Goal: Check status: Check status

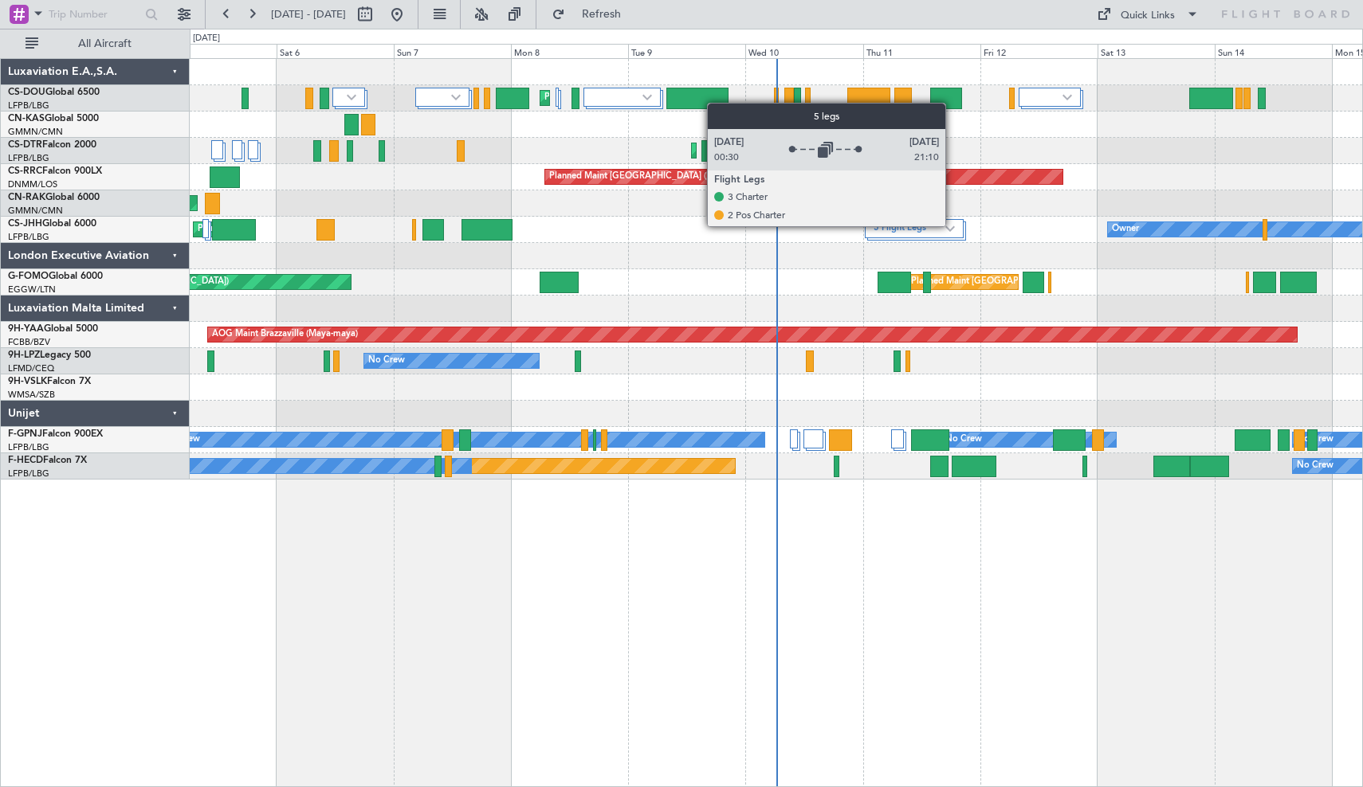
click at [952, 225] on img at bounding box center [950, 228] width 10 height 6
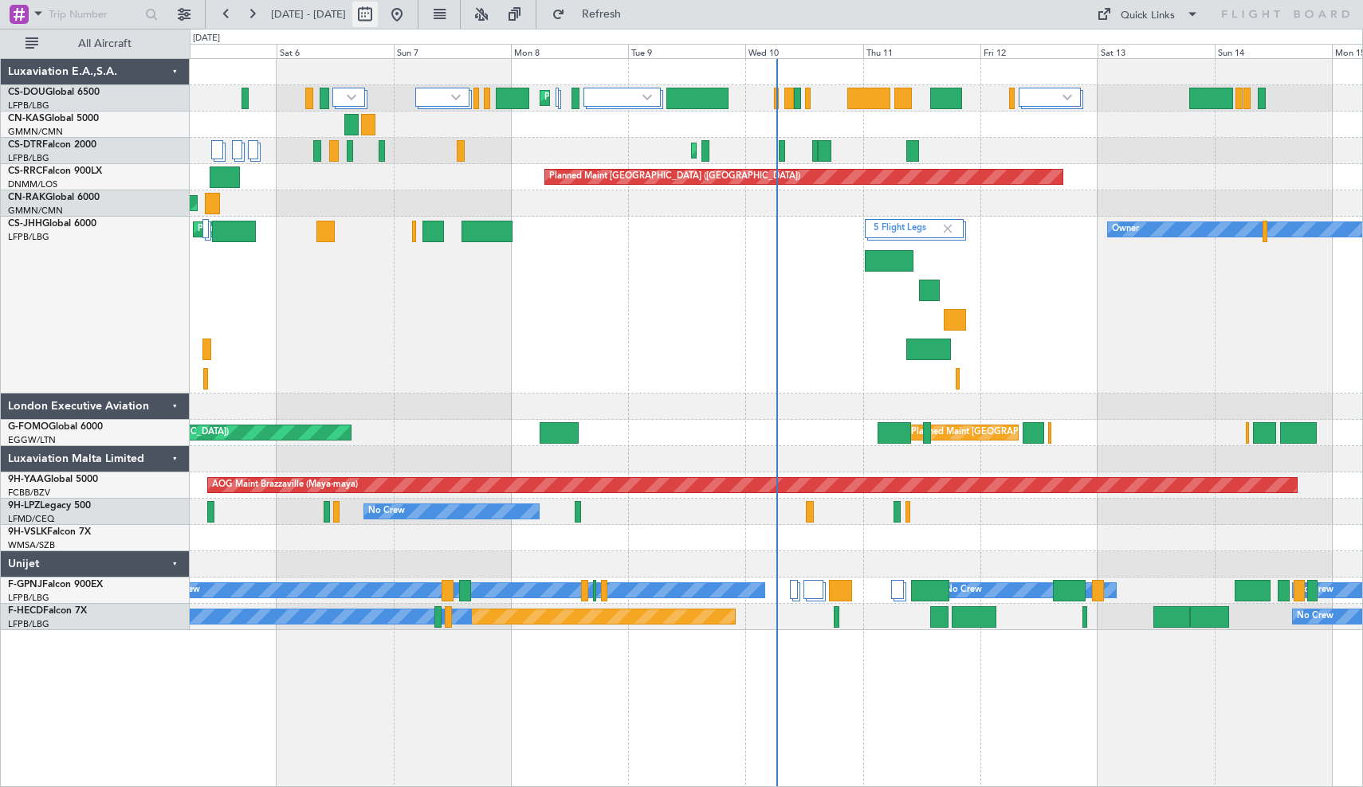
click at [378, 15] on button at bounding box center [364, 14] width 25 height 25
select select "9"
select select "2025"
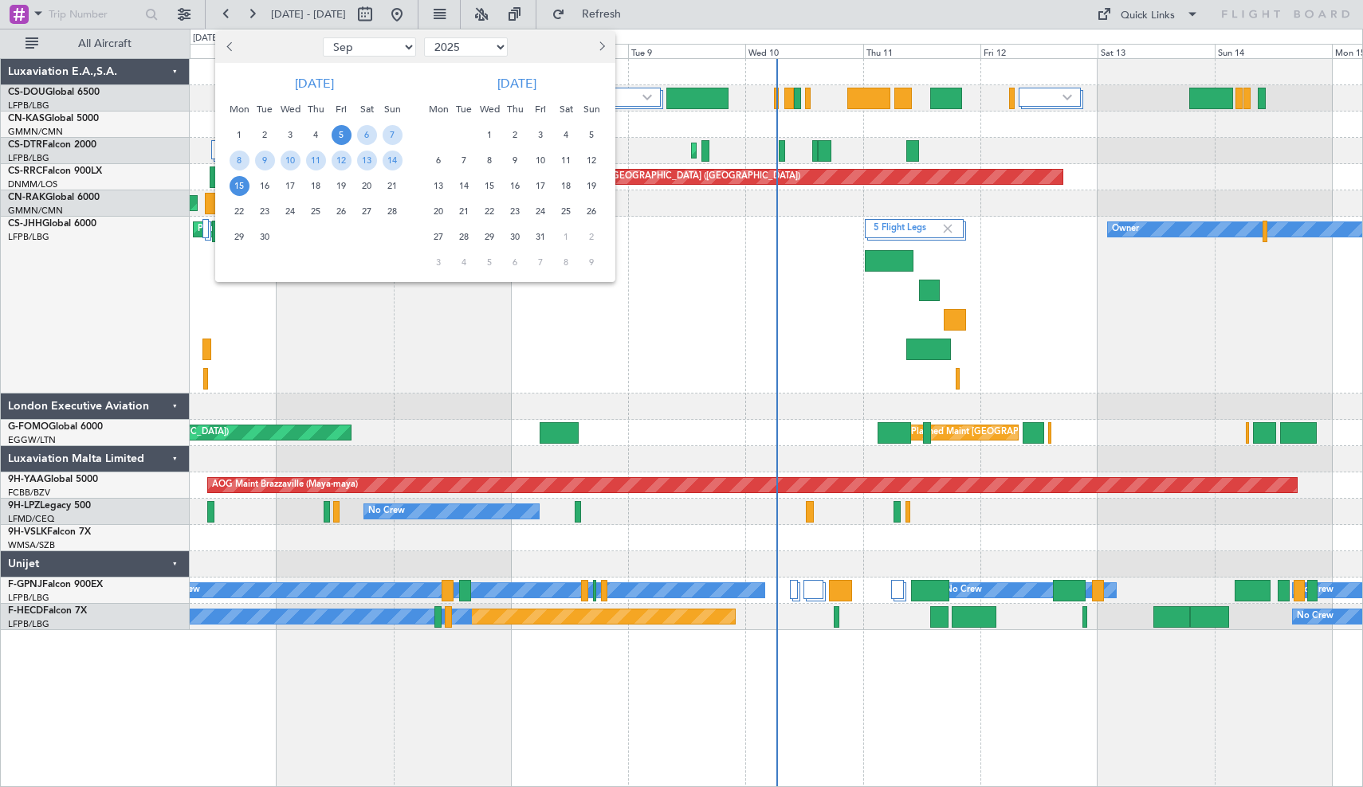
click at [229, 48] on span "Previous month" at bounding box center [231, 46] width 10 height 10
select select "8"
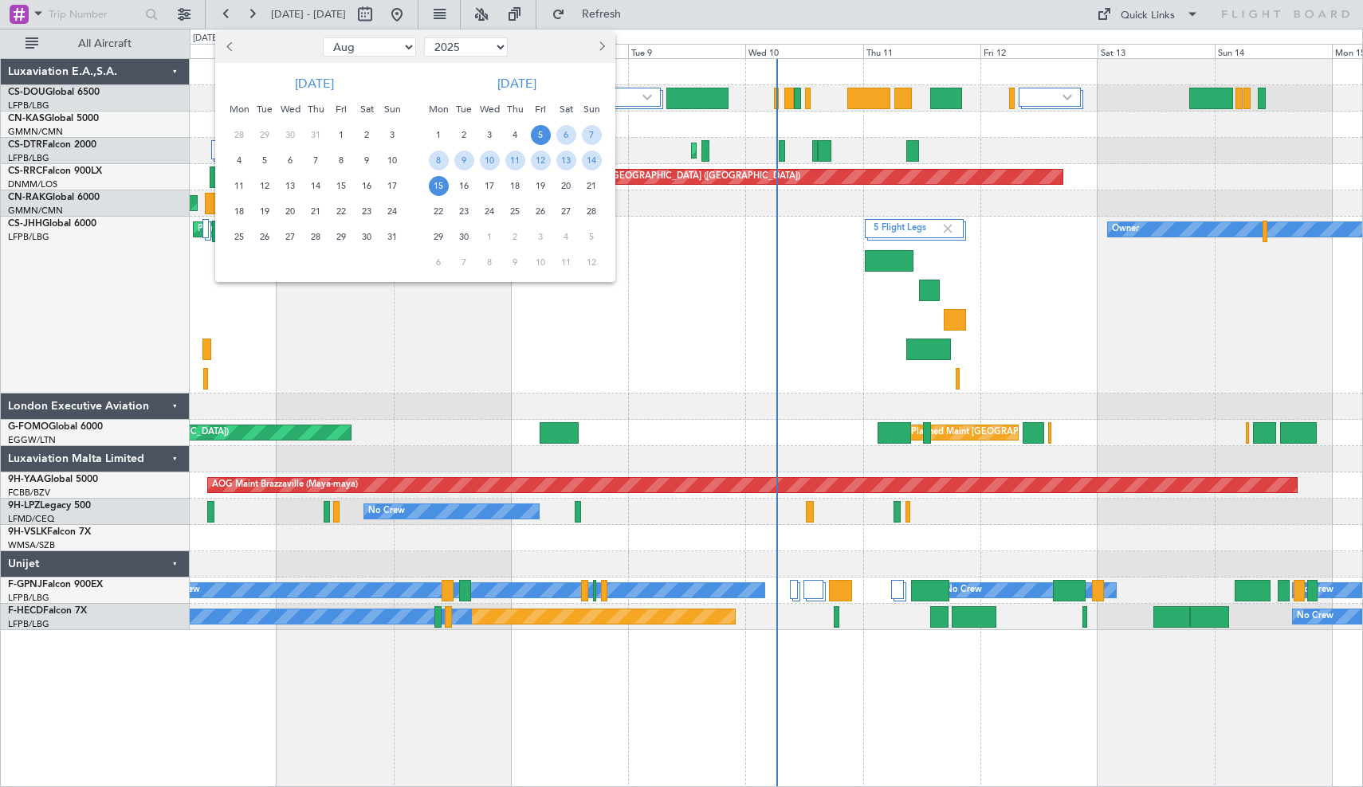
click at [235, 199] on div "18" at bounding box center [238, 210] width 25 height 25
click at [392, 209] on span "24" at bounding box center [392, 212] width 20 height 20
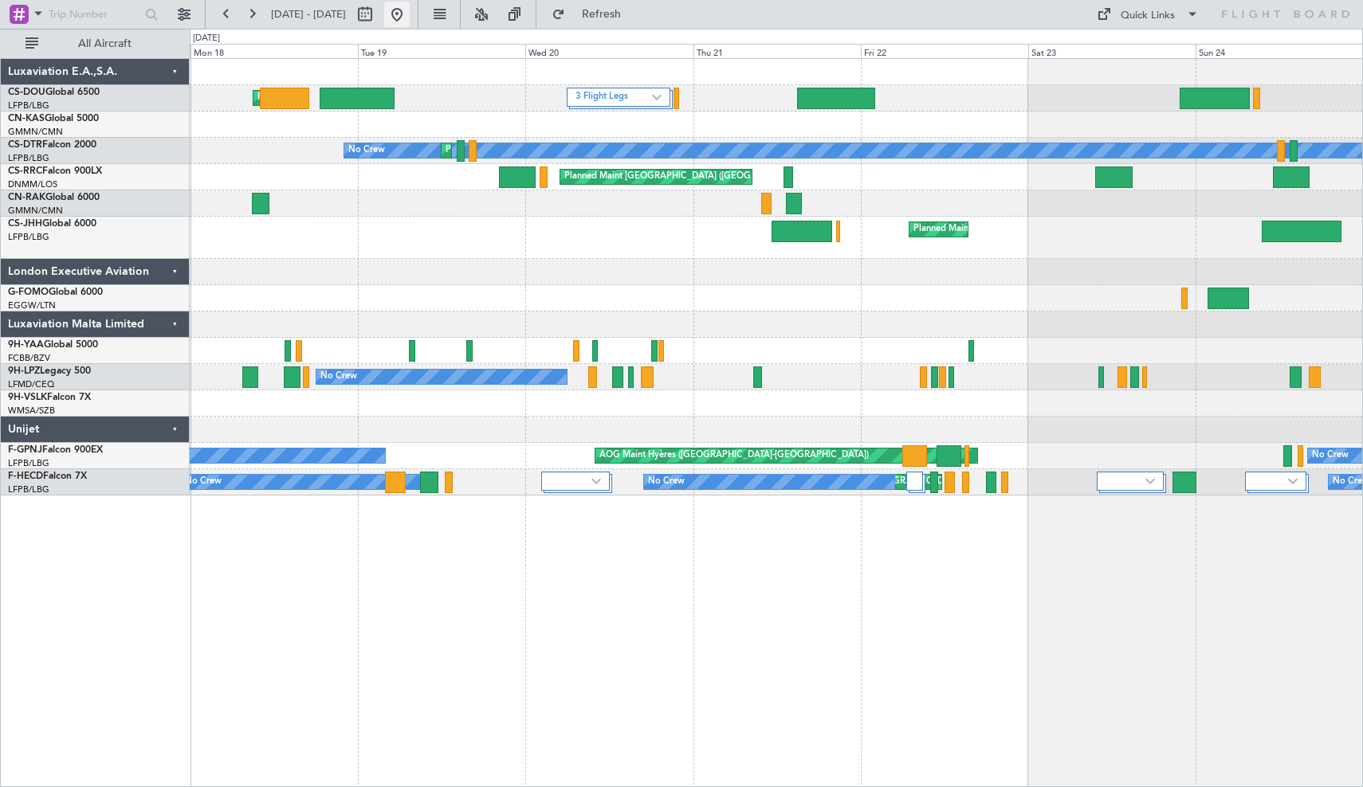
click at [410, 18] on button at bounding box center [396, 14] width 25 height 25
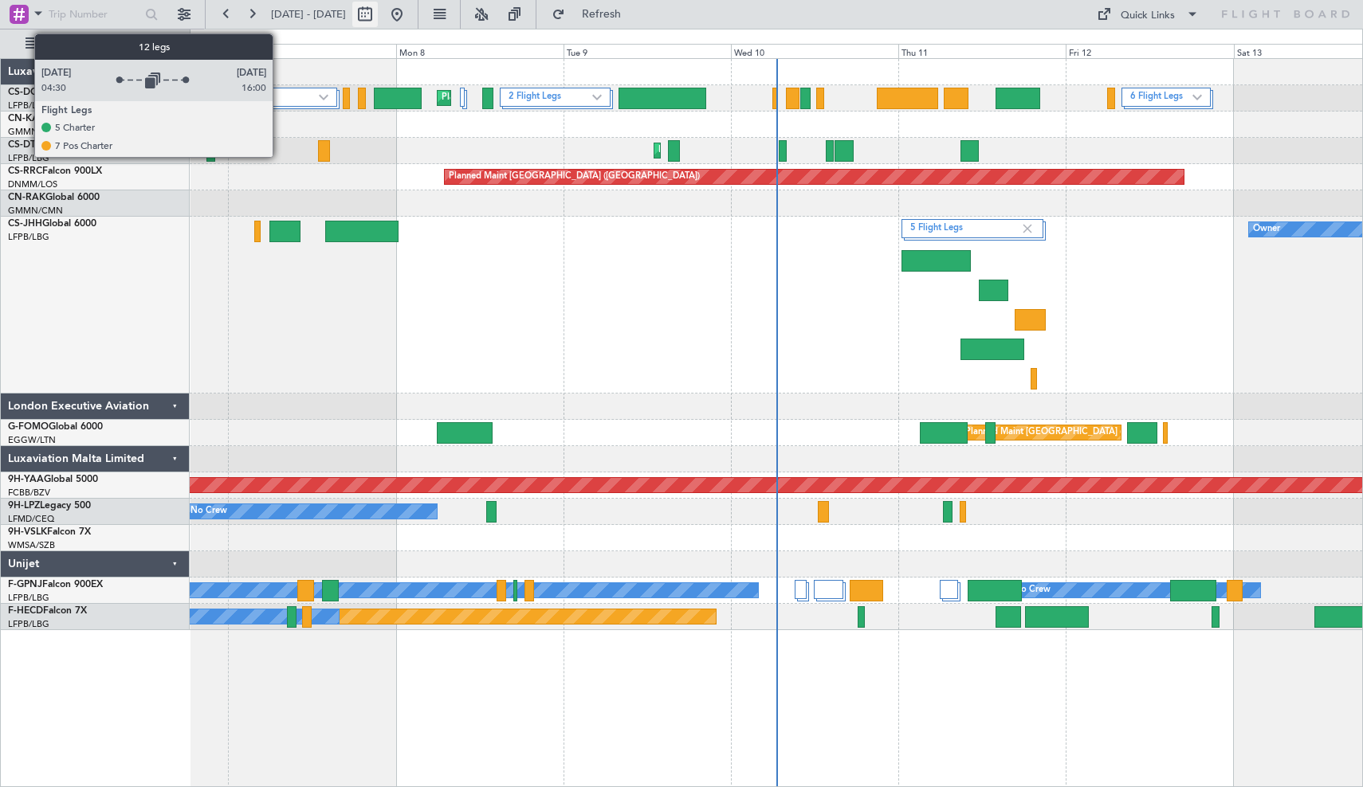
click at [378, 18] on button at bounding box center [364, 14] width 25 height 25
select select "9"
select select "2025"
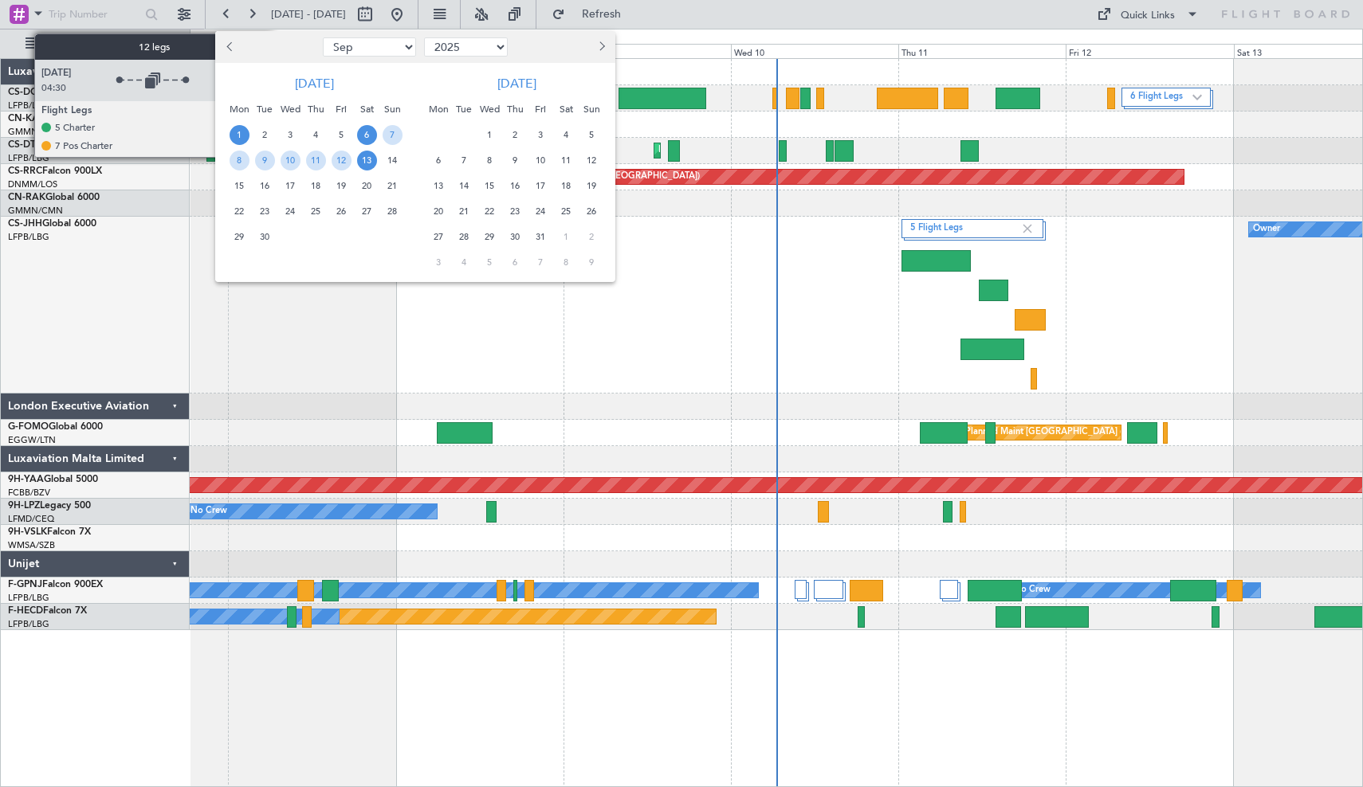
click at [240, 133] on span "1" at bounding box center [239, 135] width 20 height 20
click at [390, 152] on span "14" at bounding box center [392, 161] width 20 height 20
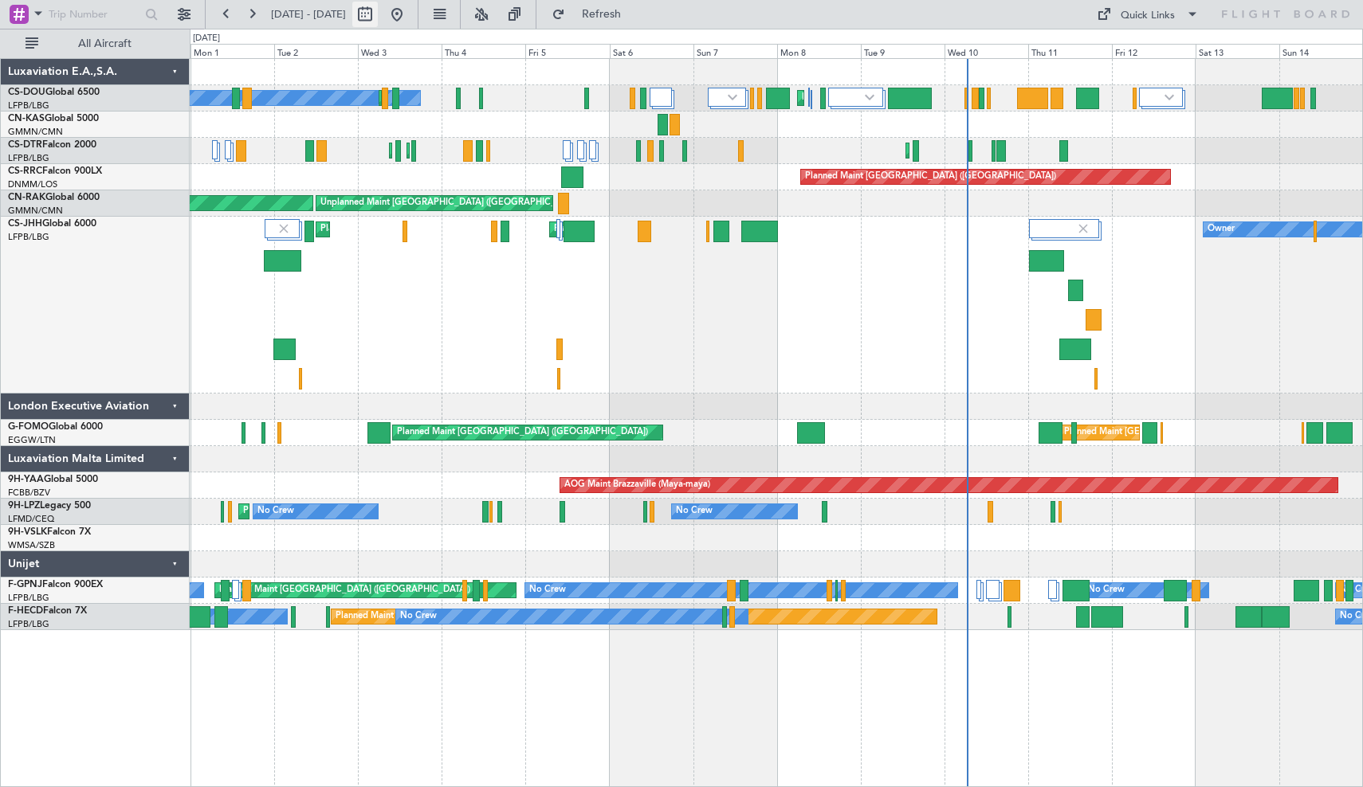
click at [378, 15] on button at bounding box center [364, 14] width 25 height 25
select select "9"
select select "2025"
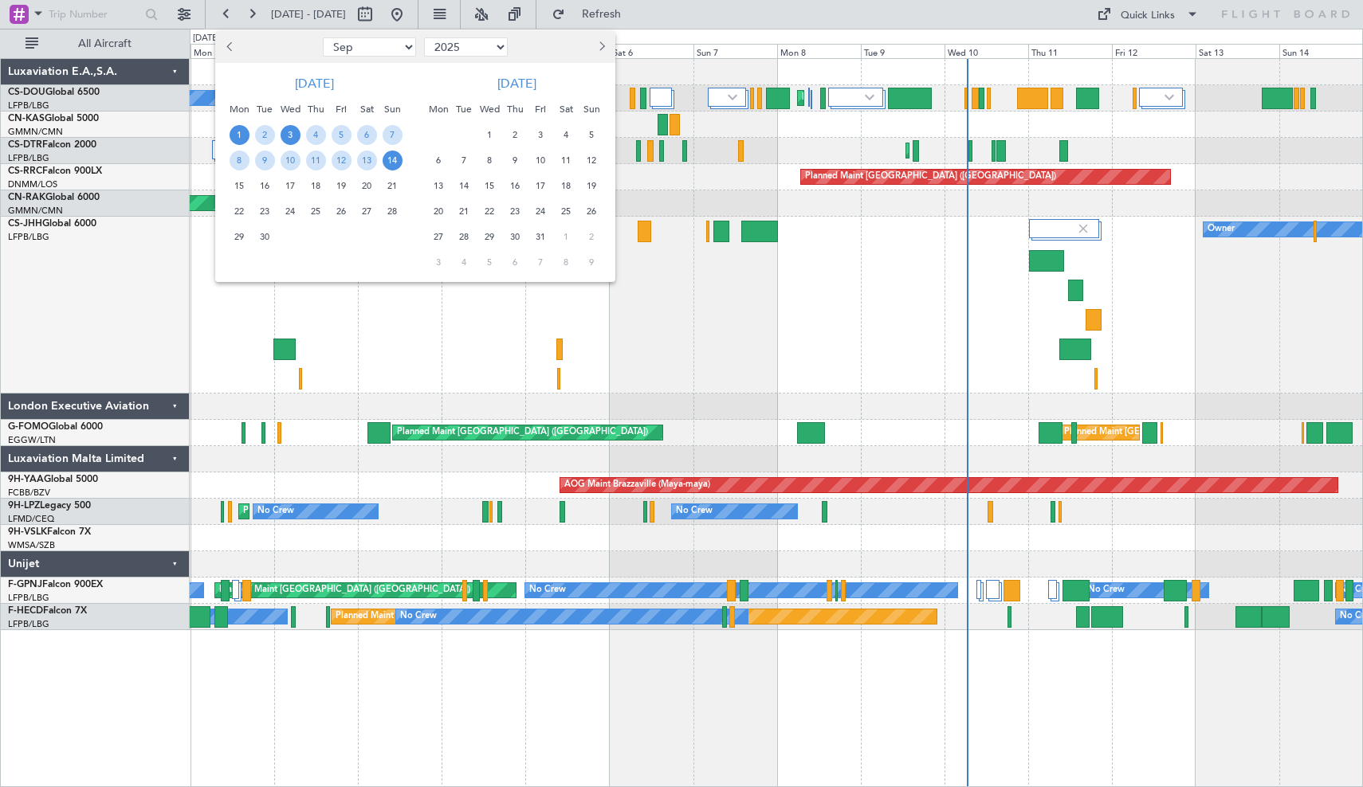
click at [289, 132] on span "3" at bounding box center [290, 135] width 20 height 20
click at [398, 131] on span "7" at bounding box center [392, 135] width 20 height 20
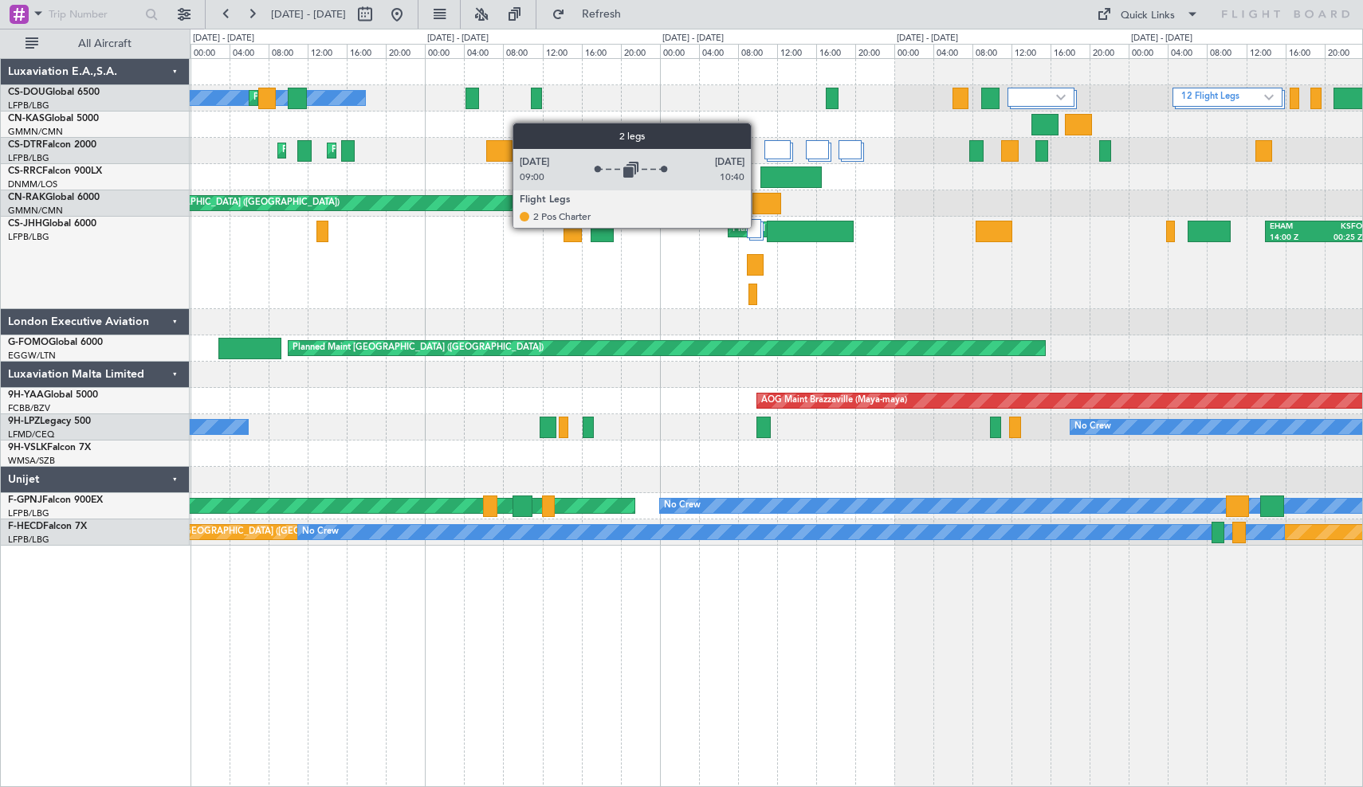
click at [757, 227] on div at bounding box center [754, 228] width 14 height 19
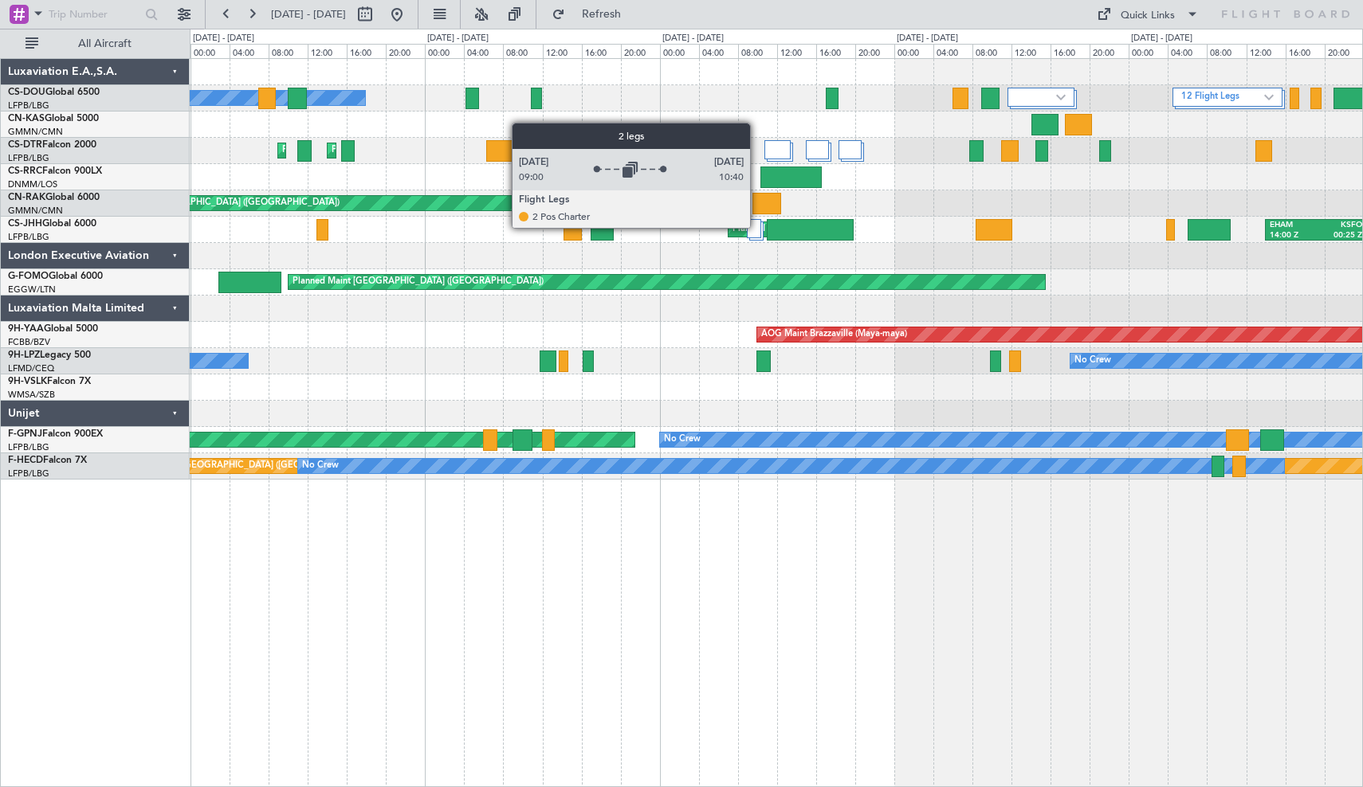
click at [757, 227] on div at bounding box center [754, 228] width 14 height 19
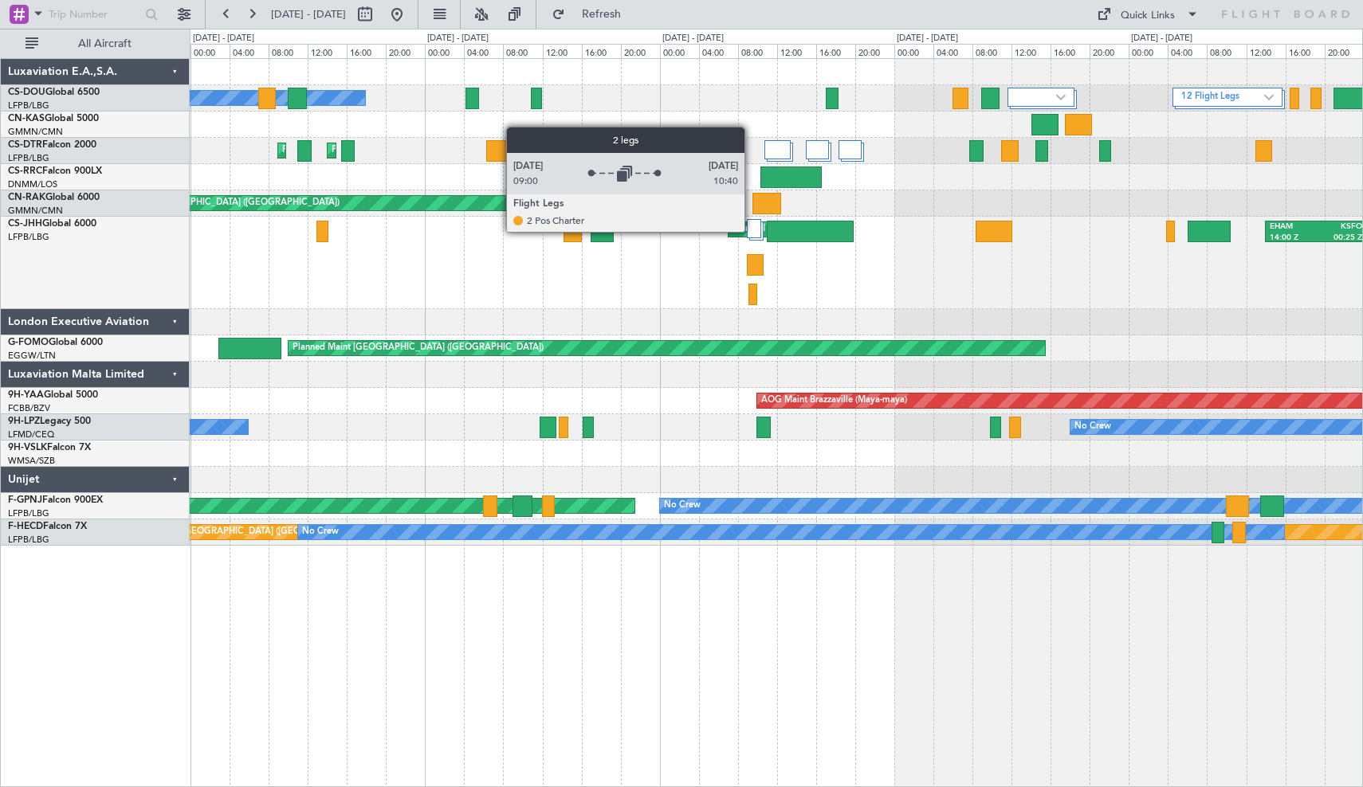
click at [751, 231] on div at bounding box center [754, 228] width 14 height 19
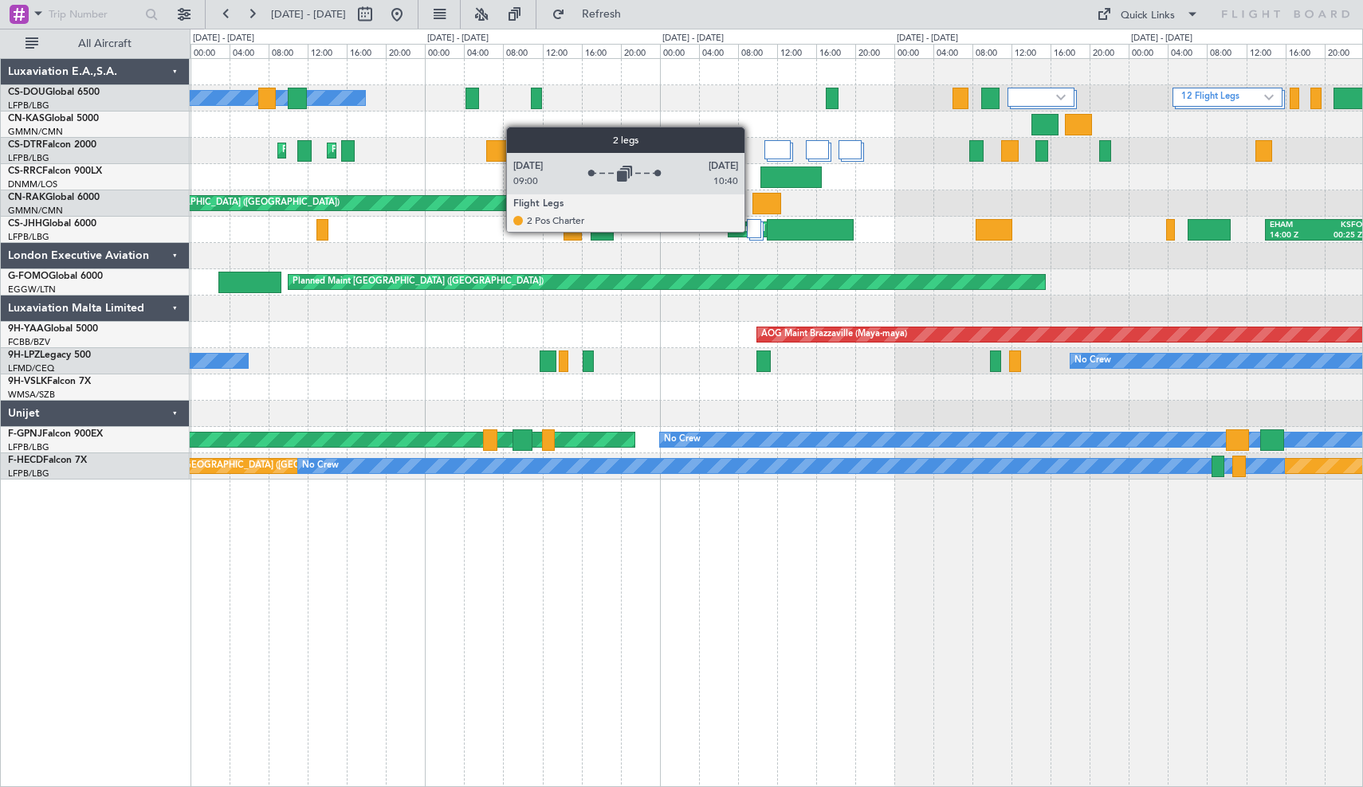
click at [751, 231] on div at bounding box center [754, 228] width 14 height 19
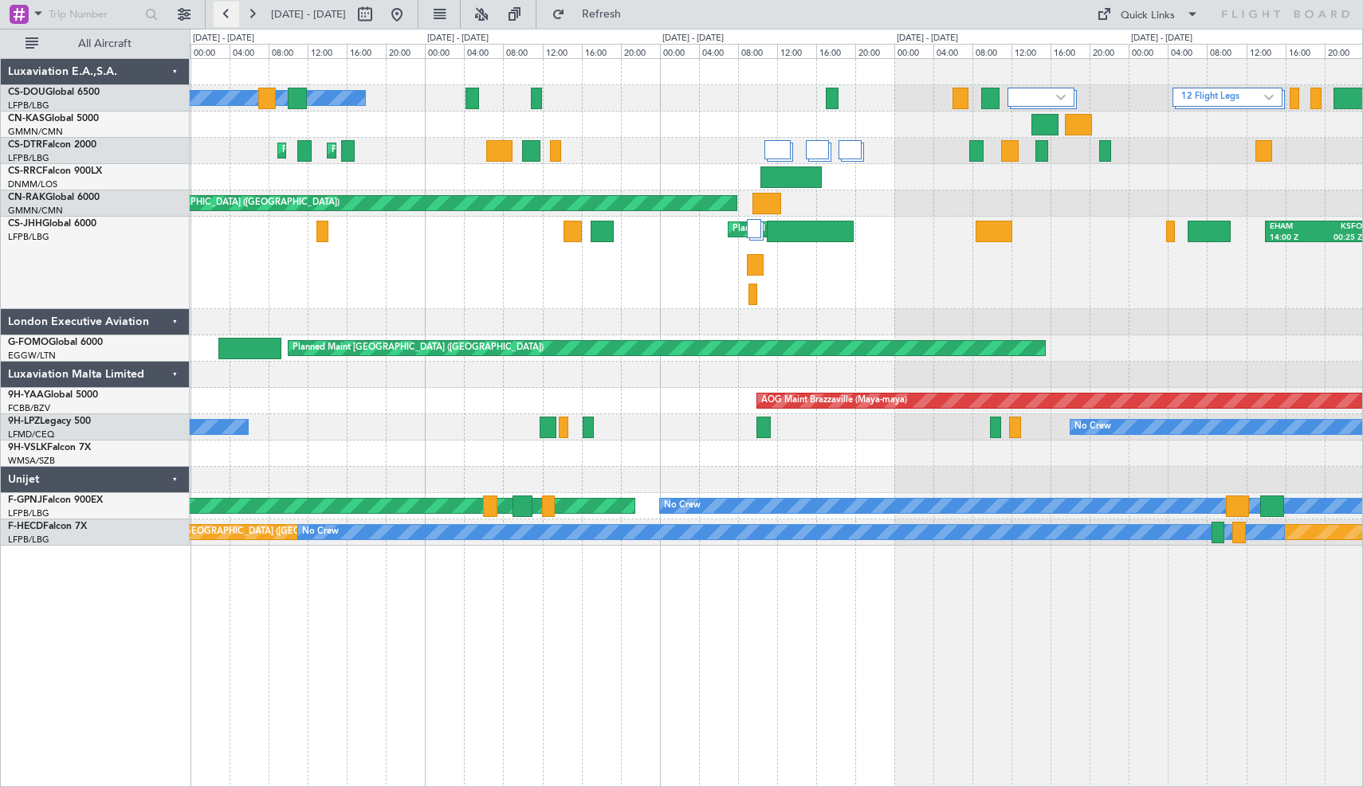
click at [225, 11] on button at bounding box center [226, 14] width 25 height 25
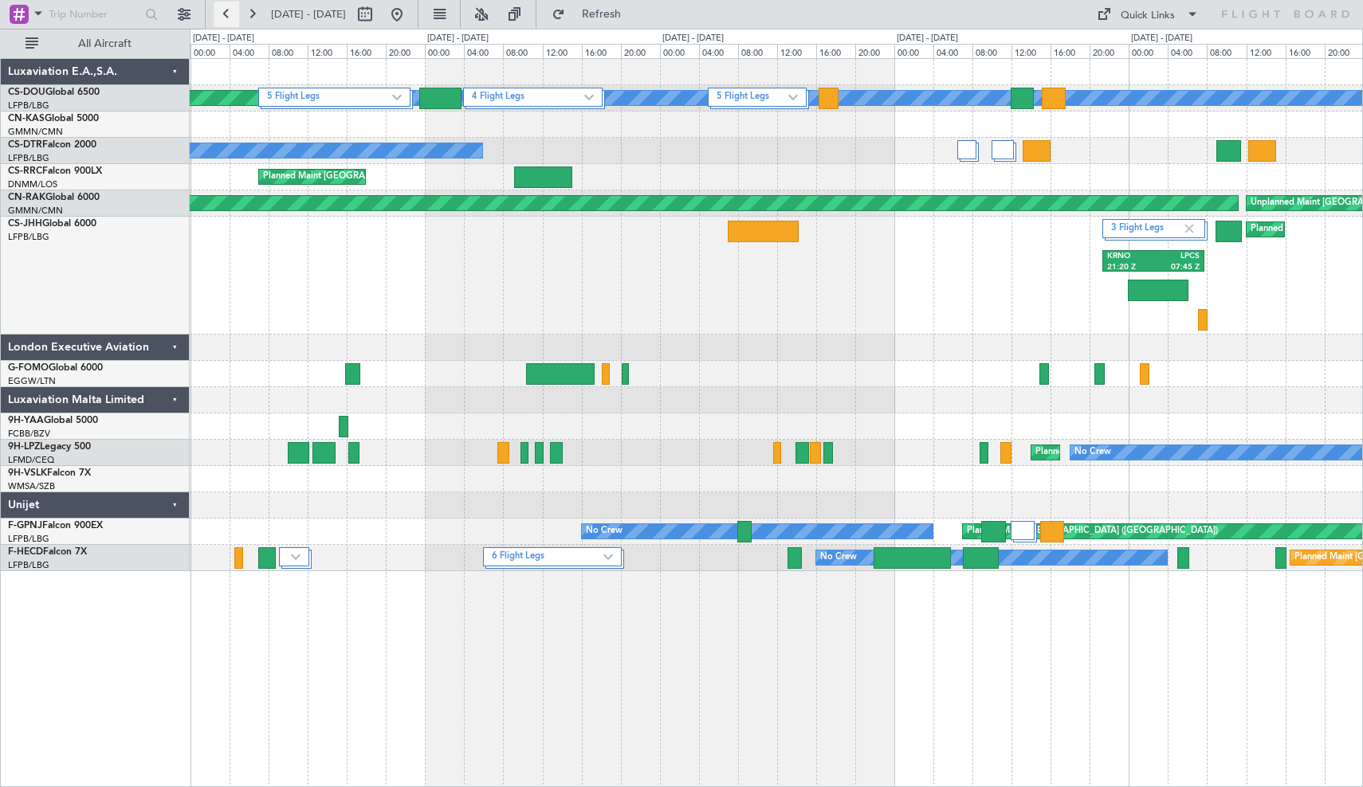
click at [225, 11] on button at bounding box center [226, 14] width 25 height 25
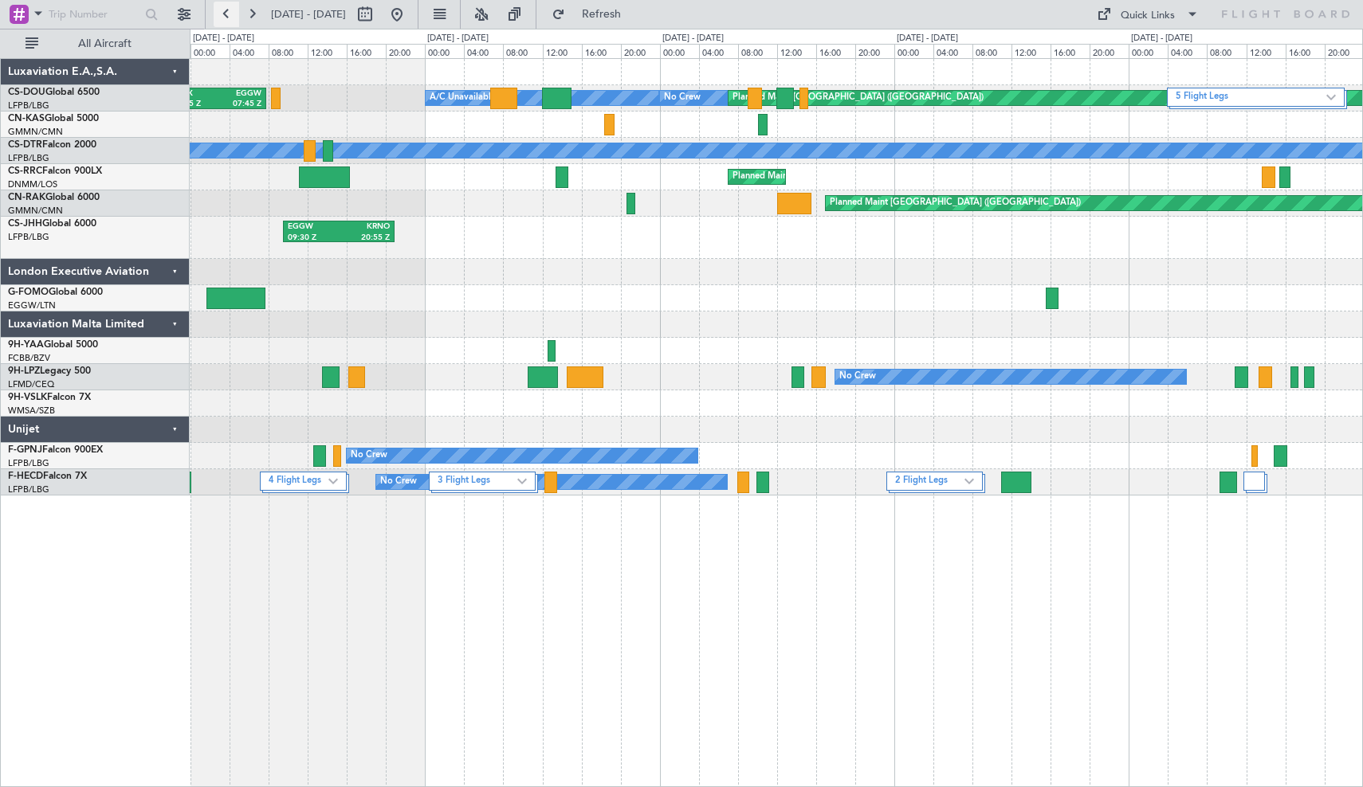
click at [220, 14] on button at bounding box center [226, 14] width 25 height 25
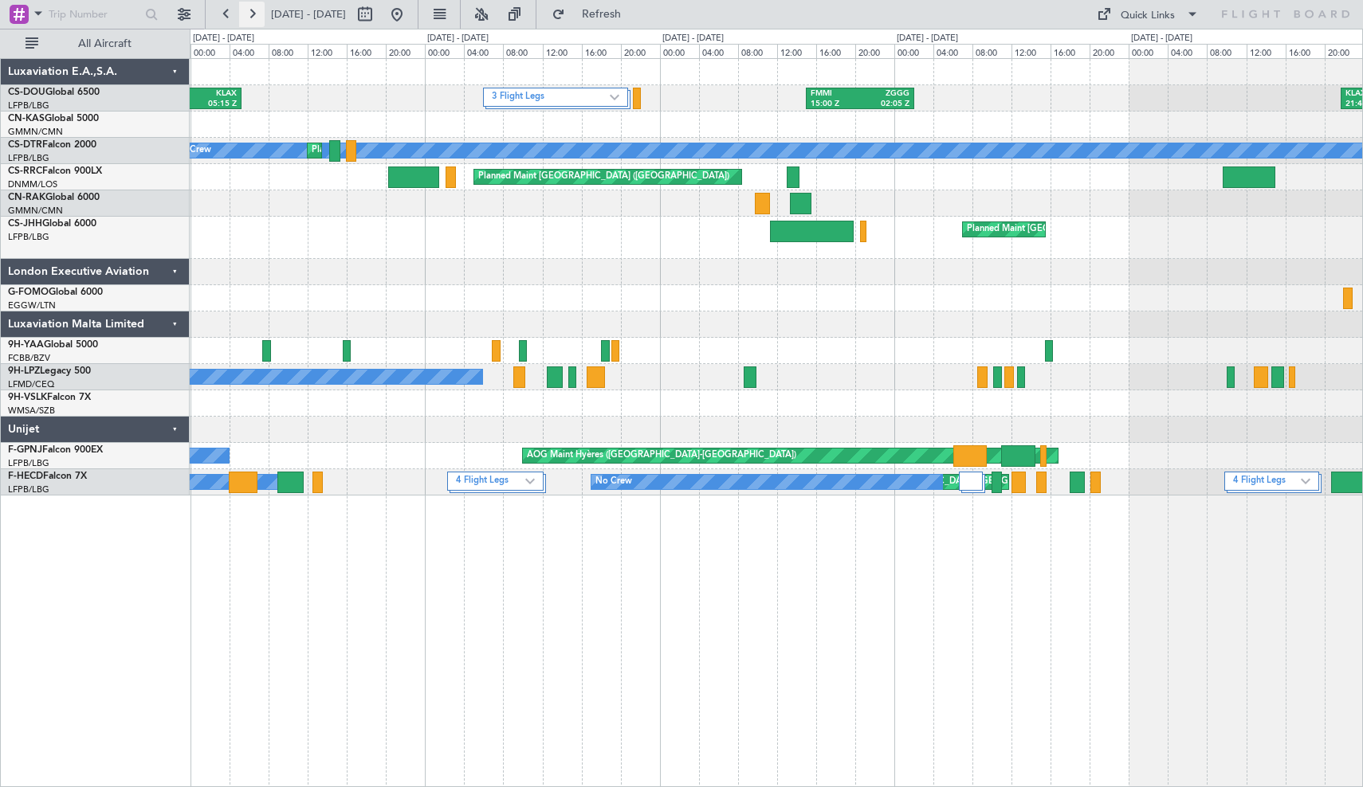
click at [252, 18] on button at bounding box center [251, 14] width 25 height 25
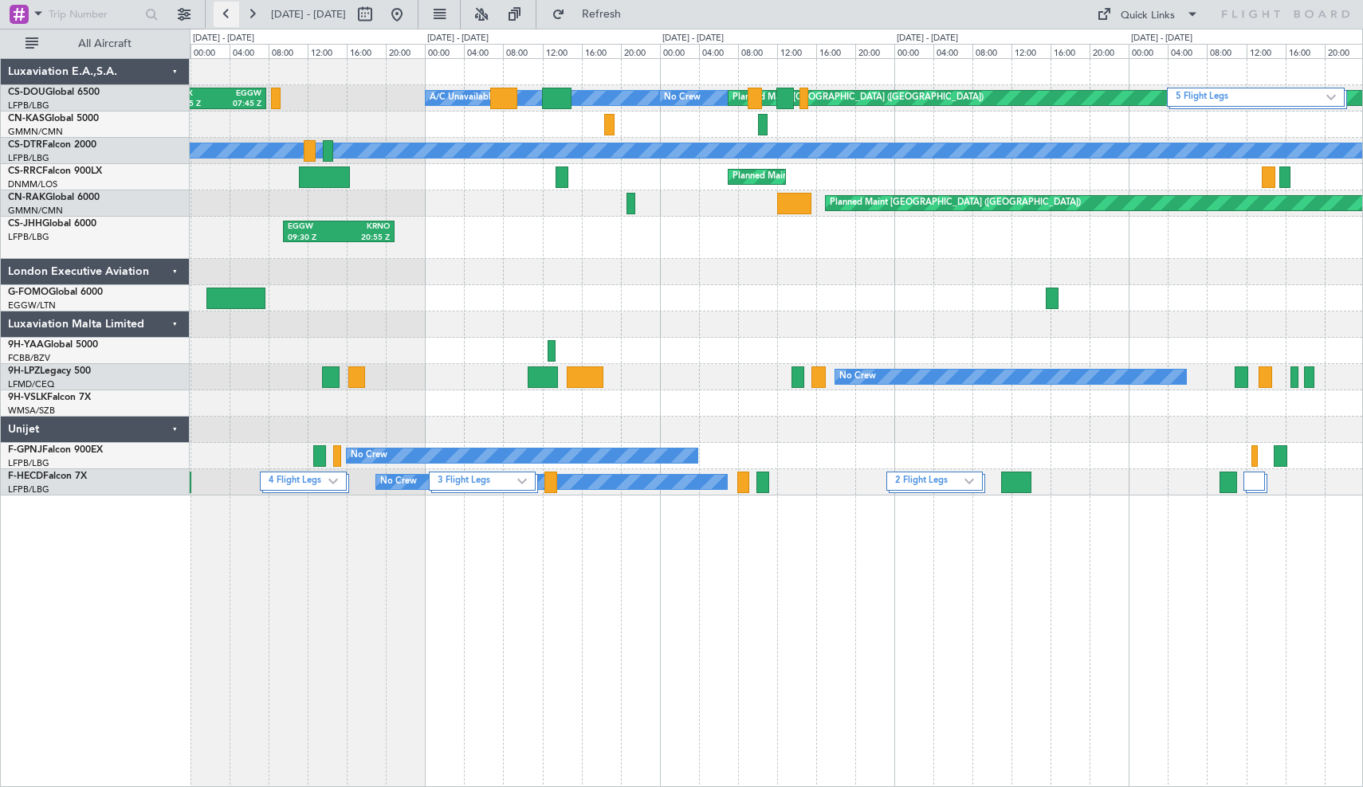
click at [230, 17] on button at bounding box center [226, 14] width 25 height 25
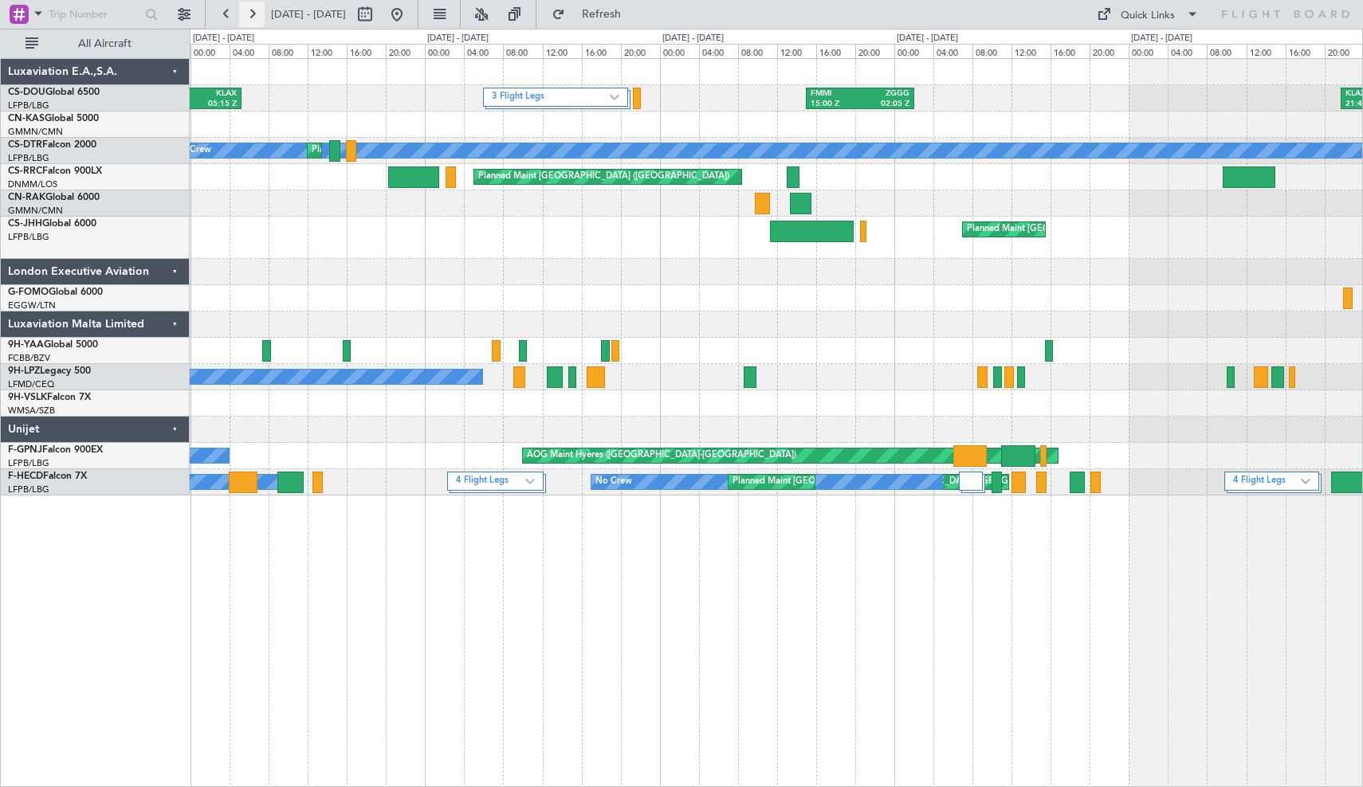
click at [253, 14] on button at bounding box center [251, 14] width 25 height 25
